Goal: Task Accomplishment & Management: Use online tool/utility

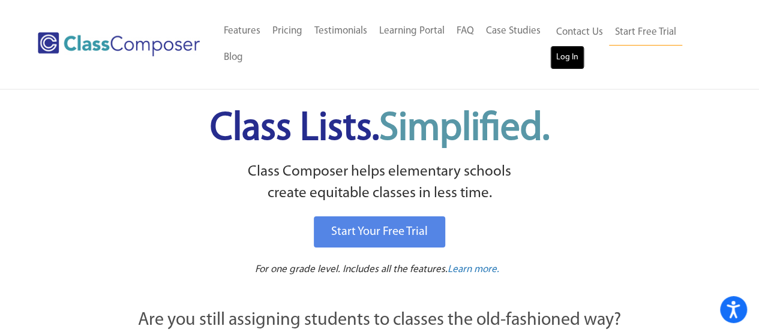
click at [566, 56] on link "Log In" at bounding box center [567, 58] width 34 height 24
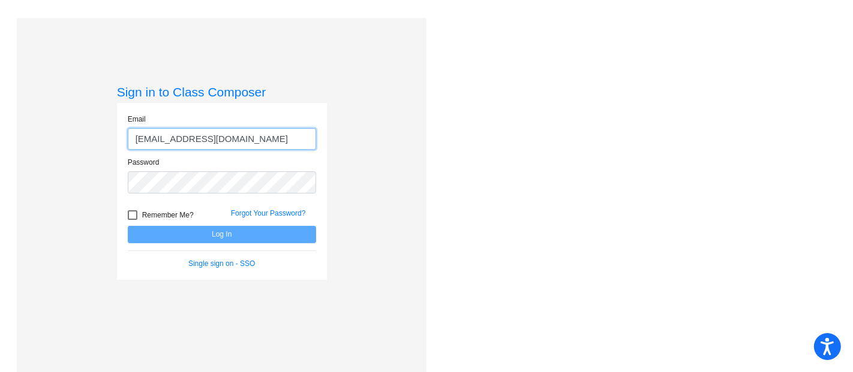
type input "donohueg@monroe.wednet.edu"
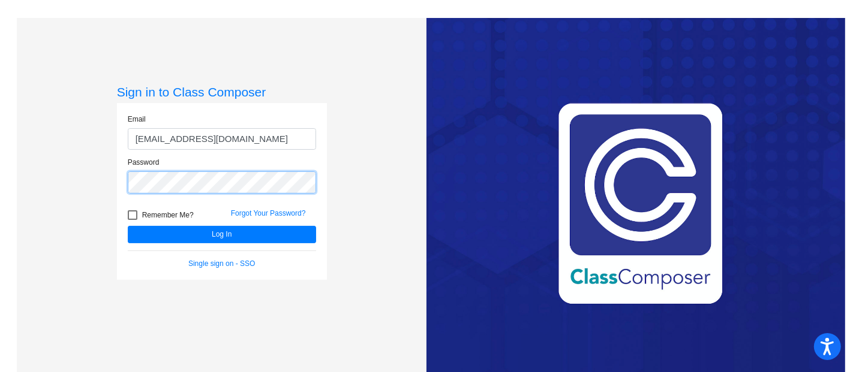
click at [128, 226] on button "Log In" at bounding box center [222, 234] width 188 height 17
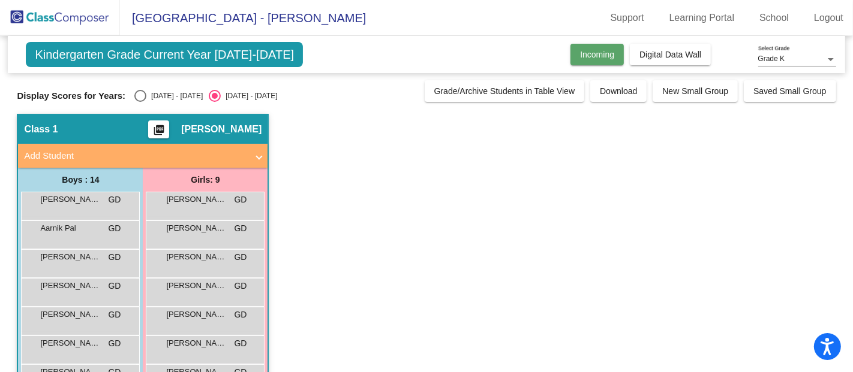
click at [600, 57] on span "Incoming" at bounding box center [597, 55] width 34 height 10
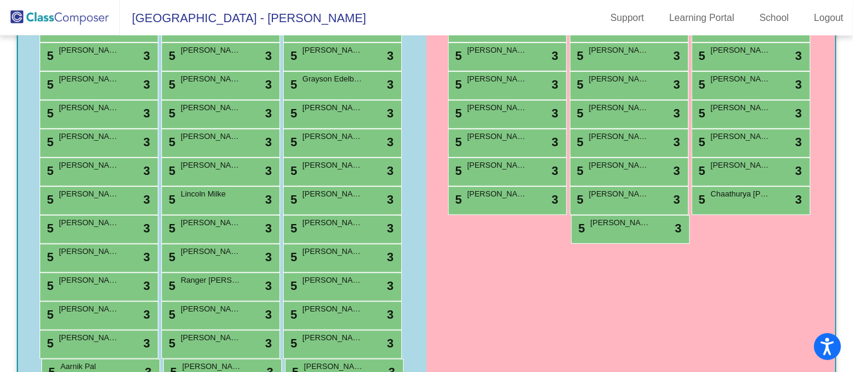
scroll to position [271, 0]
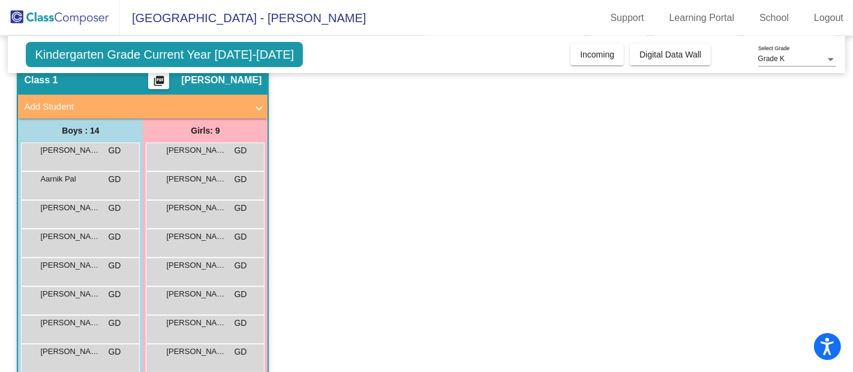
scroll to position [50, 0]
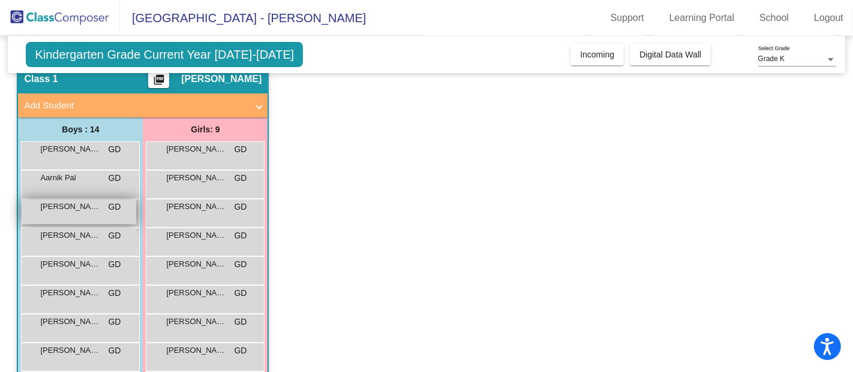
click at [77, 212] on div "Aires Robertson GD lock do_not_disturb_alt" at bounding box center [79, 212] width 115 height 25
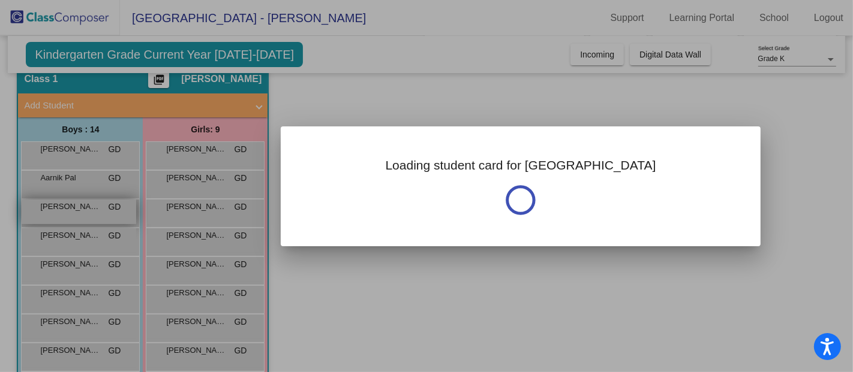
click at [77, 212] on div at bounding box center [426, 186] width 853 height 372
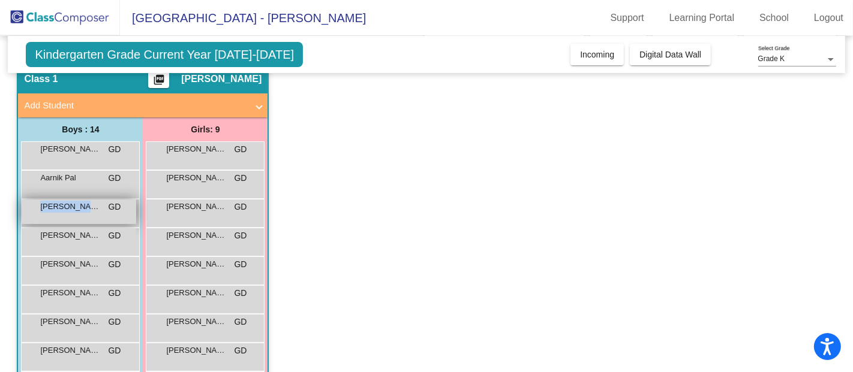
click at [77, 212] on div "Aires Robertson GD lock do_not_disturb_alt" at bounding box center [79, 212] width 115 height 25
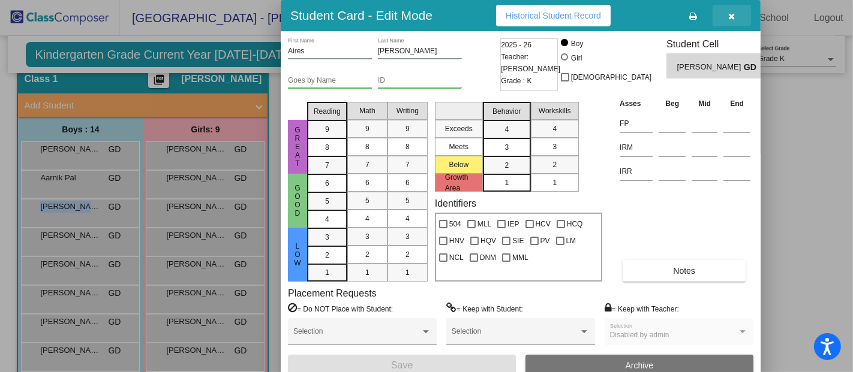
click at [735, 14] on icon "button" at bounding box center [732, 16] width 7 height 8
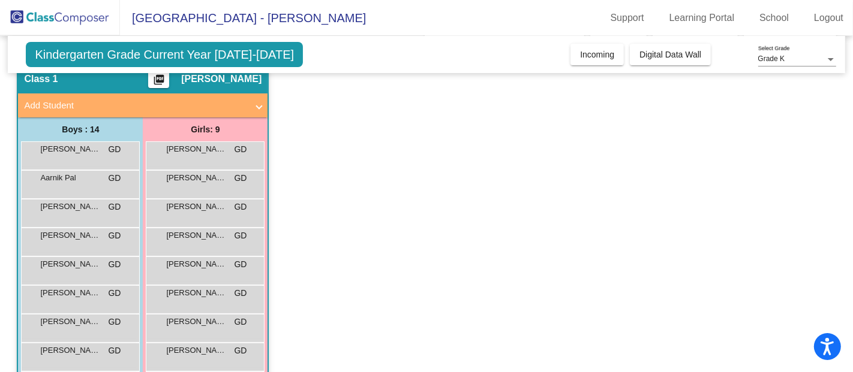
click at [387, 263] on app-classroom "Class 1 picture_as_pdf Ginger Donohue Add Student First Name Last Name Student …" at bounding box center [426, 314] width 819 height 500
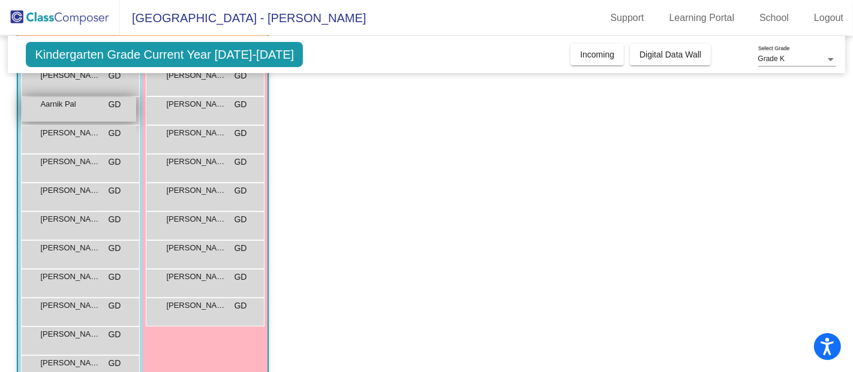
scroll to position [43, 0]
